Goal: Navigation & Orientation: Find specific page/section

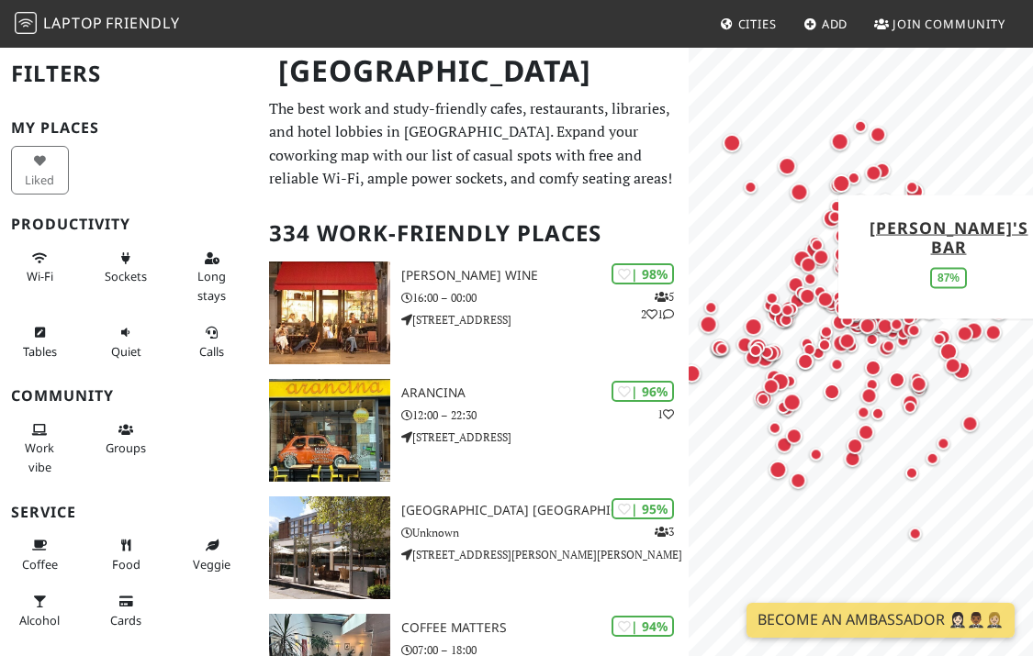
drag, startPoint x: 858, startPoint y: 371, endPoint x: 927, endPoint y: 338, distance: 76.4
click at [936, 339] on div "Map marker" at bounding box center [949, 352] width 26 height 26
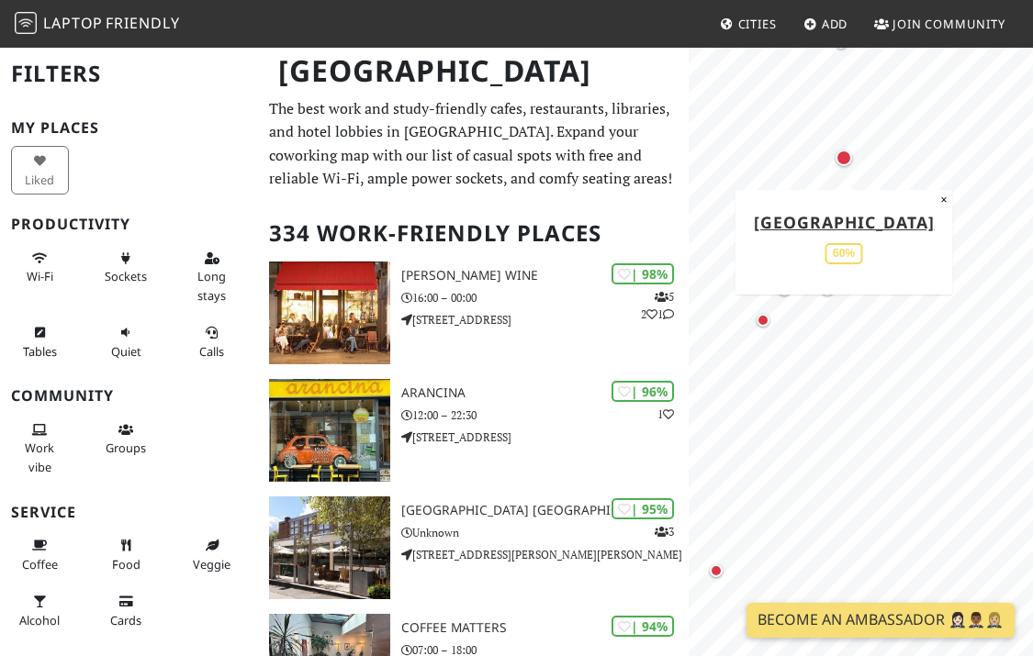
click at [848, 160] on div "Map marker" at bounding box center [844, 158] width 17 height 17
click at [942, 204] on button "×" at bounding box center [943, 200] width 17 height 20
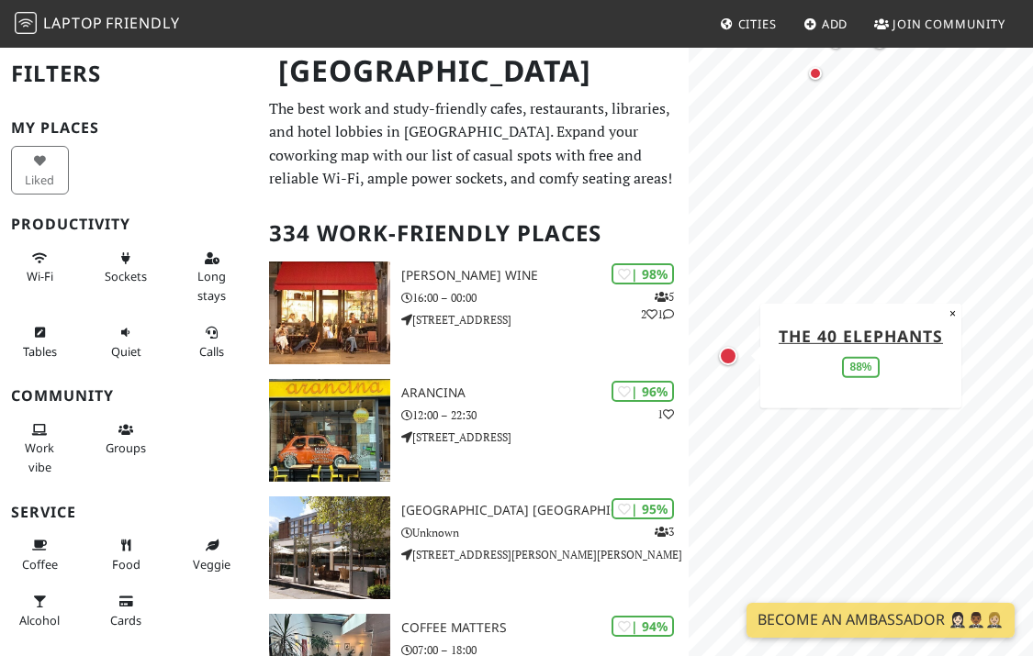
click at [728, 357] on div "Map marker" at bounding box center [728, 356] width 18 height 18
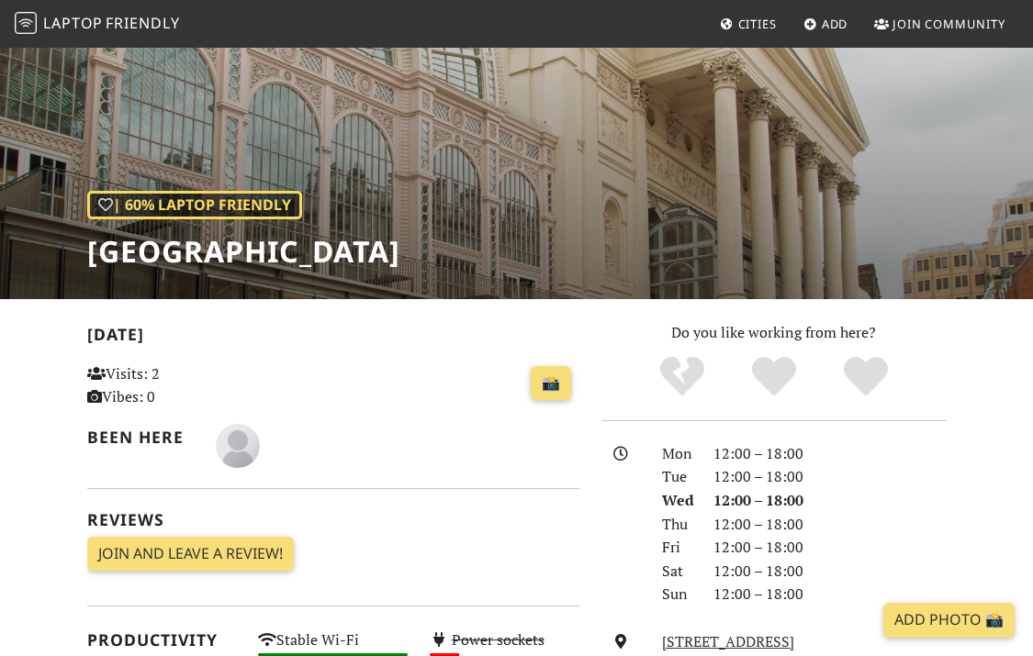
scroll to position [371, 0]
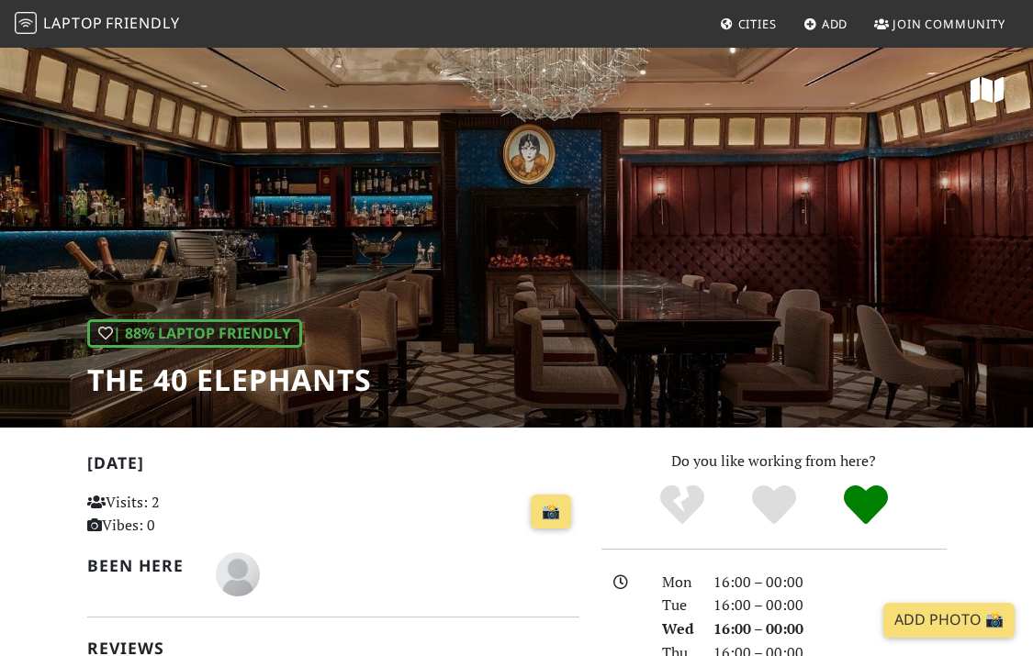
drag, startPoint x: 294, startPoint y: 384, endPoint x: 89, endPoint y: 384, distance: 204.8
click at [87, 384] on div "| 88% Laptop Friendly The 40 Elephants" at bounding box center [516, 237] width 1033 height 382
click at [149, 378] on h1 "The 40 Elephants" at bounding box center [229, 380] width 285 height 35
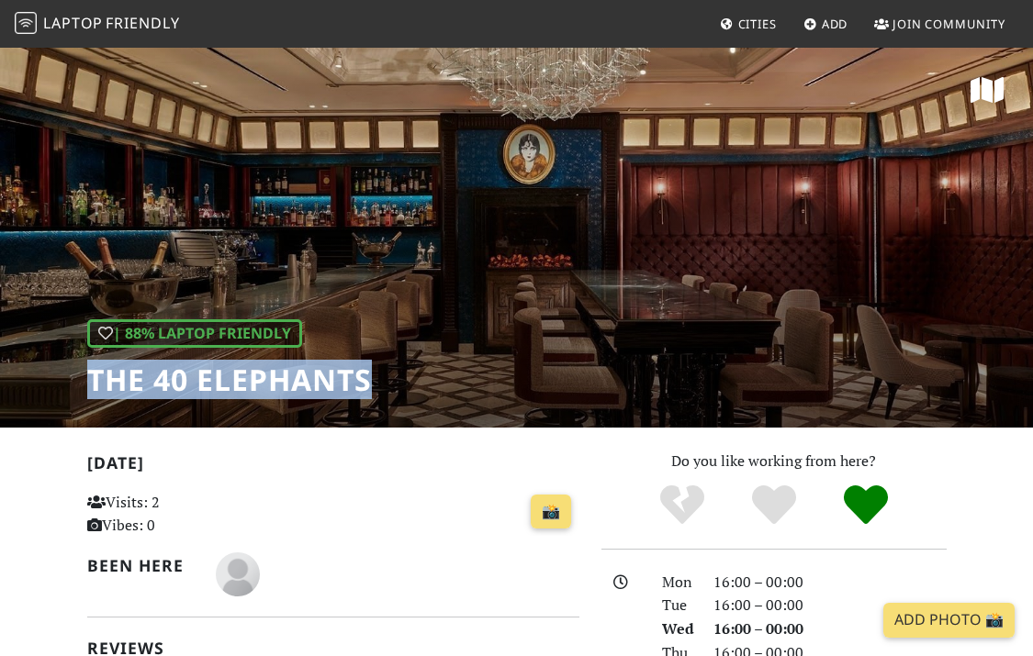
click at [149, 378] on h1 "The 40 Elephants" at bounding box center [229, 380] width 285 height 35
copy div "The 40 Elephants"
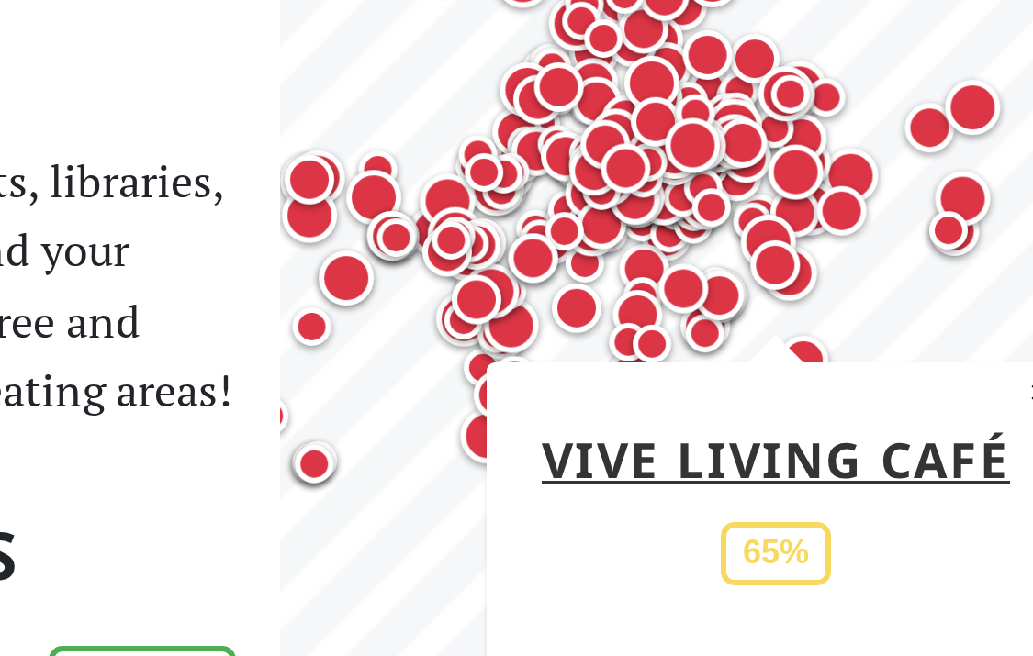
drag, startPoint x: 245, startPoint y: 145, endPoint x: 259, endPoint y: 78, distance: 68.4
click at [842, 124] on div "Map marker" at bounding box center [854, 136] width 24 height 24
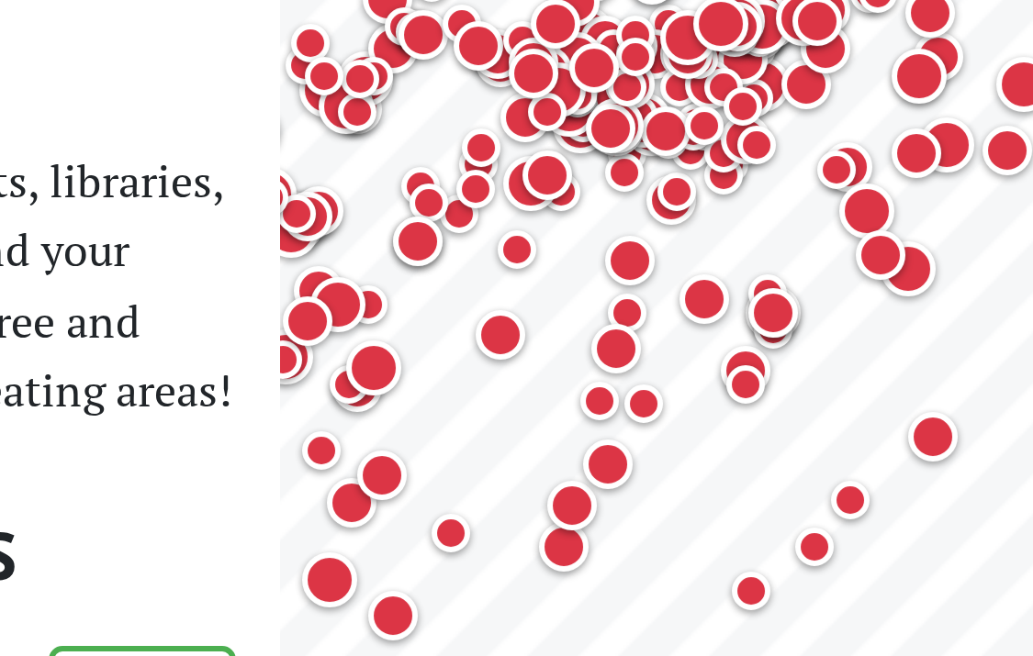
click at [269, 126] on p "The best work and study-friendly cafes, restaurants, libraries, and hotel lobbi…" at bounding box center [473, 144] width 409 height 94
